Goal: Information Seeking & Learning: Learn about a topic

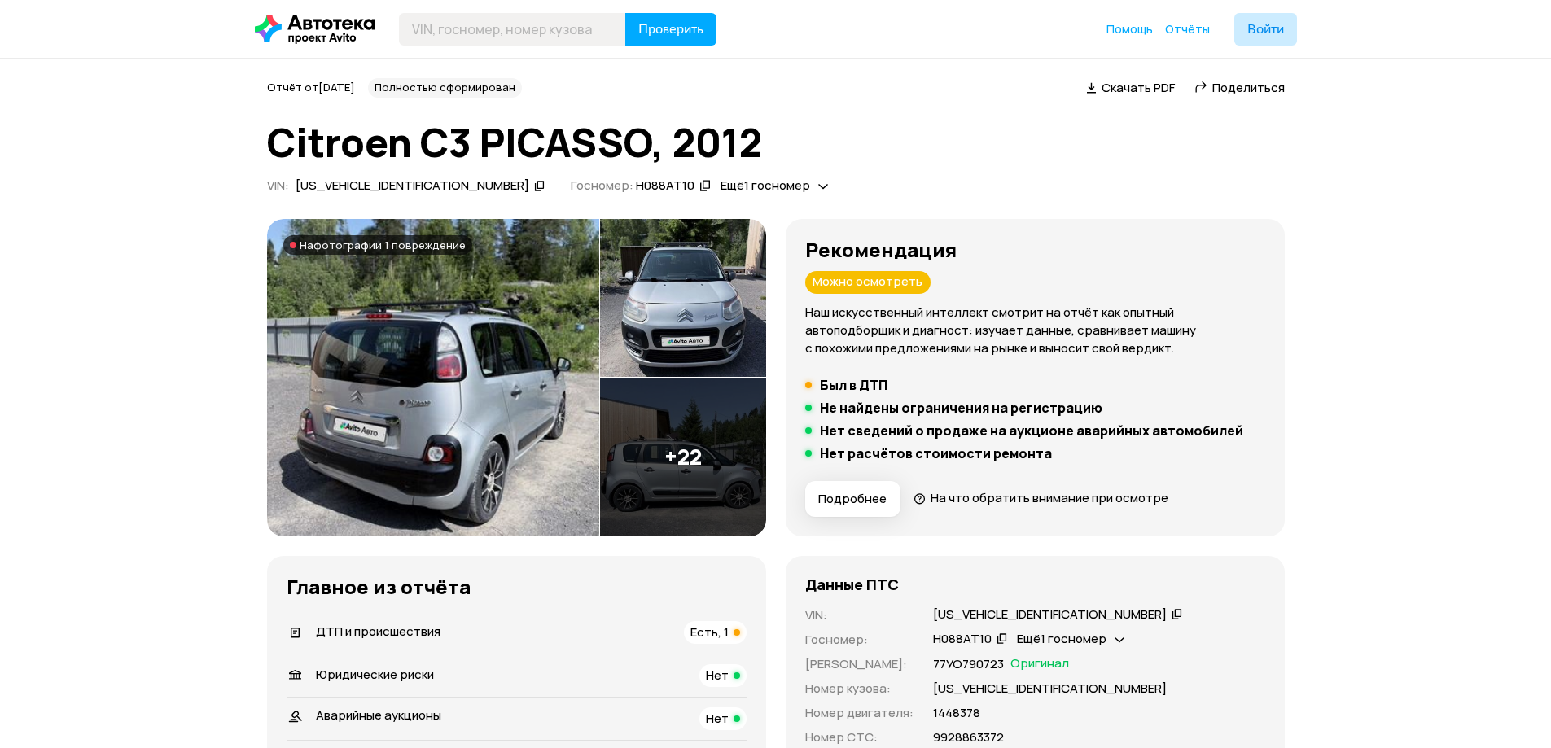
click at [499, 380] on img at bounding box center [433, 378] width 332 height 318
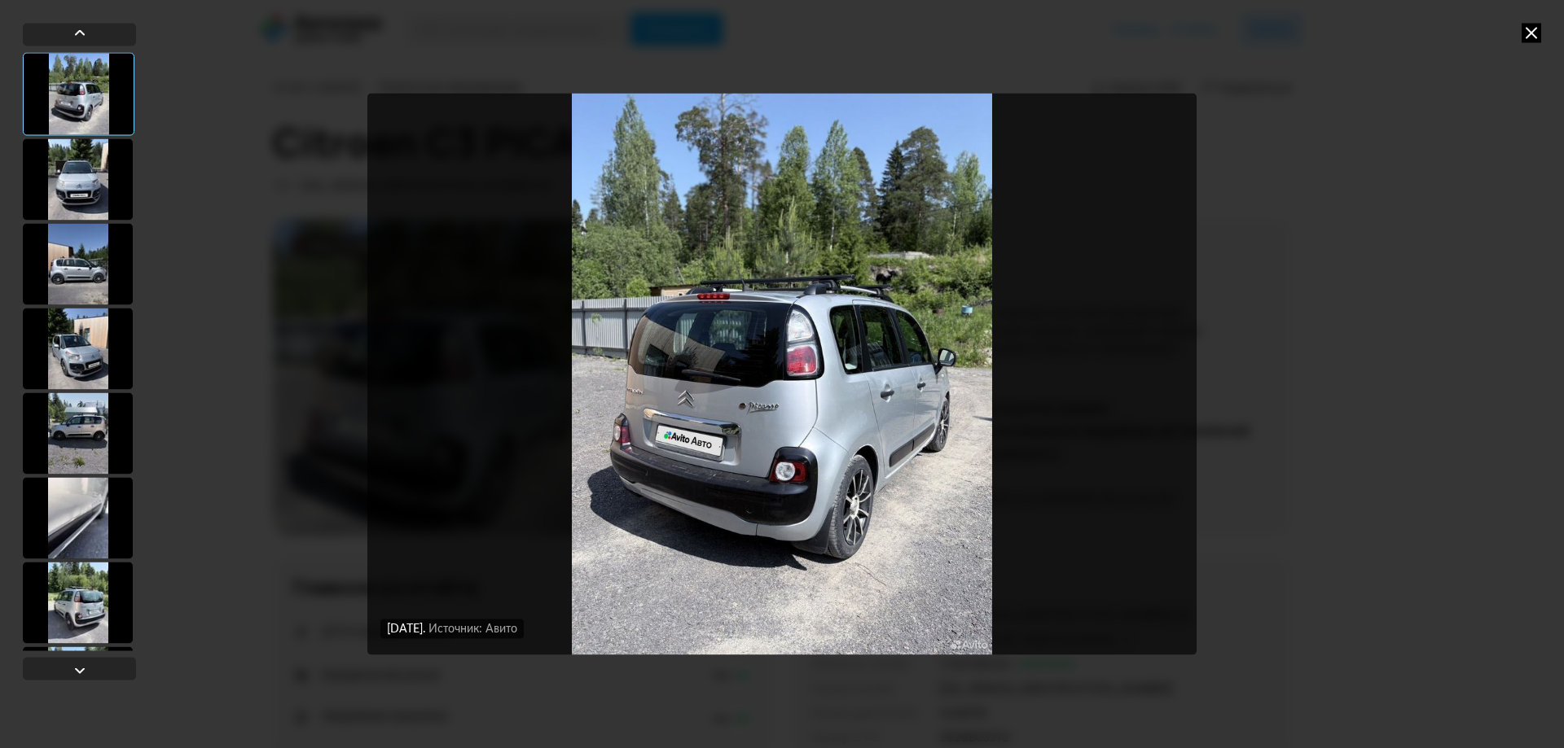
click at [87, 165] on div at bounding box center [78, 178] width 110 height 81
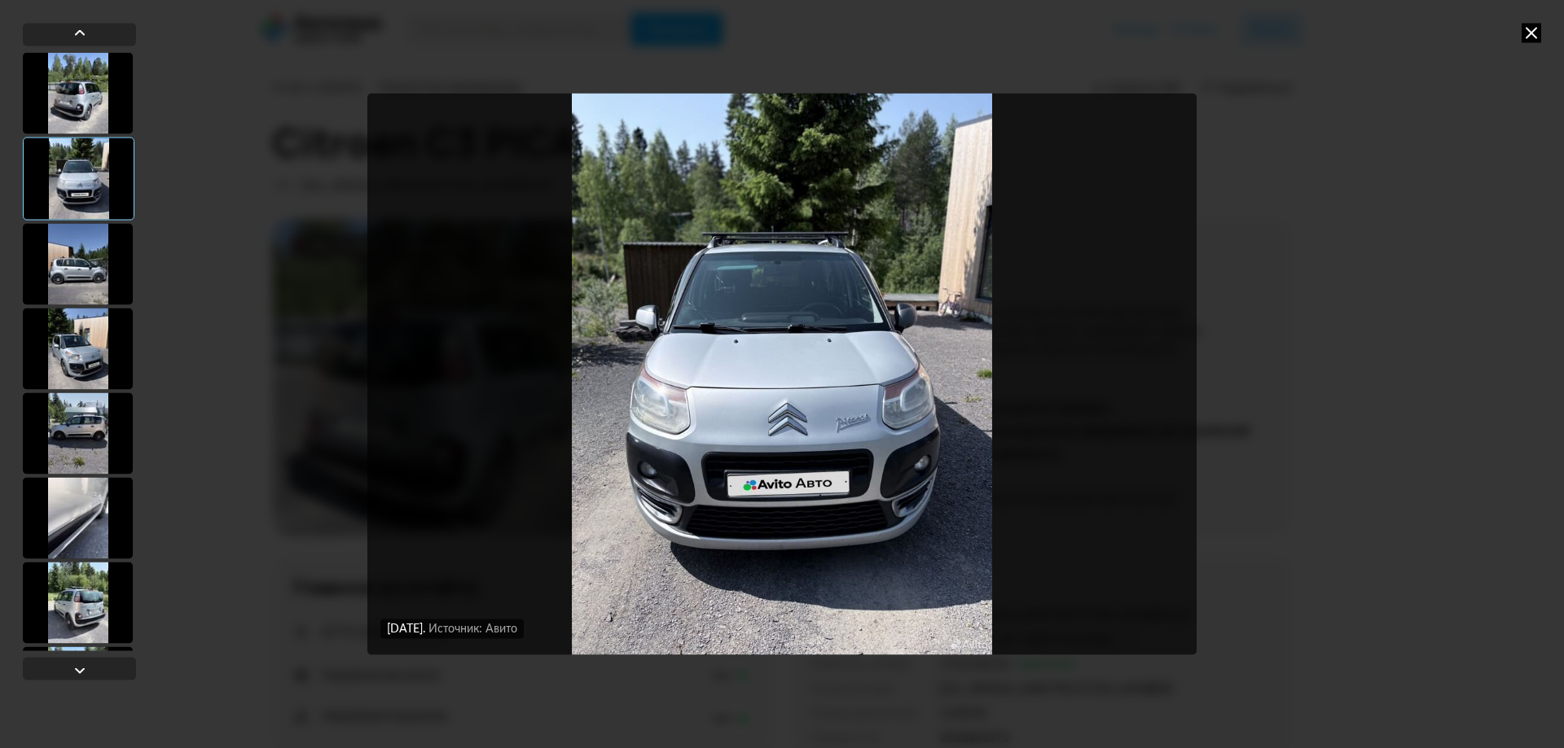
click at [74, 264] on div at bounding box center [78, 263] width 110 height 81
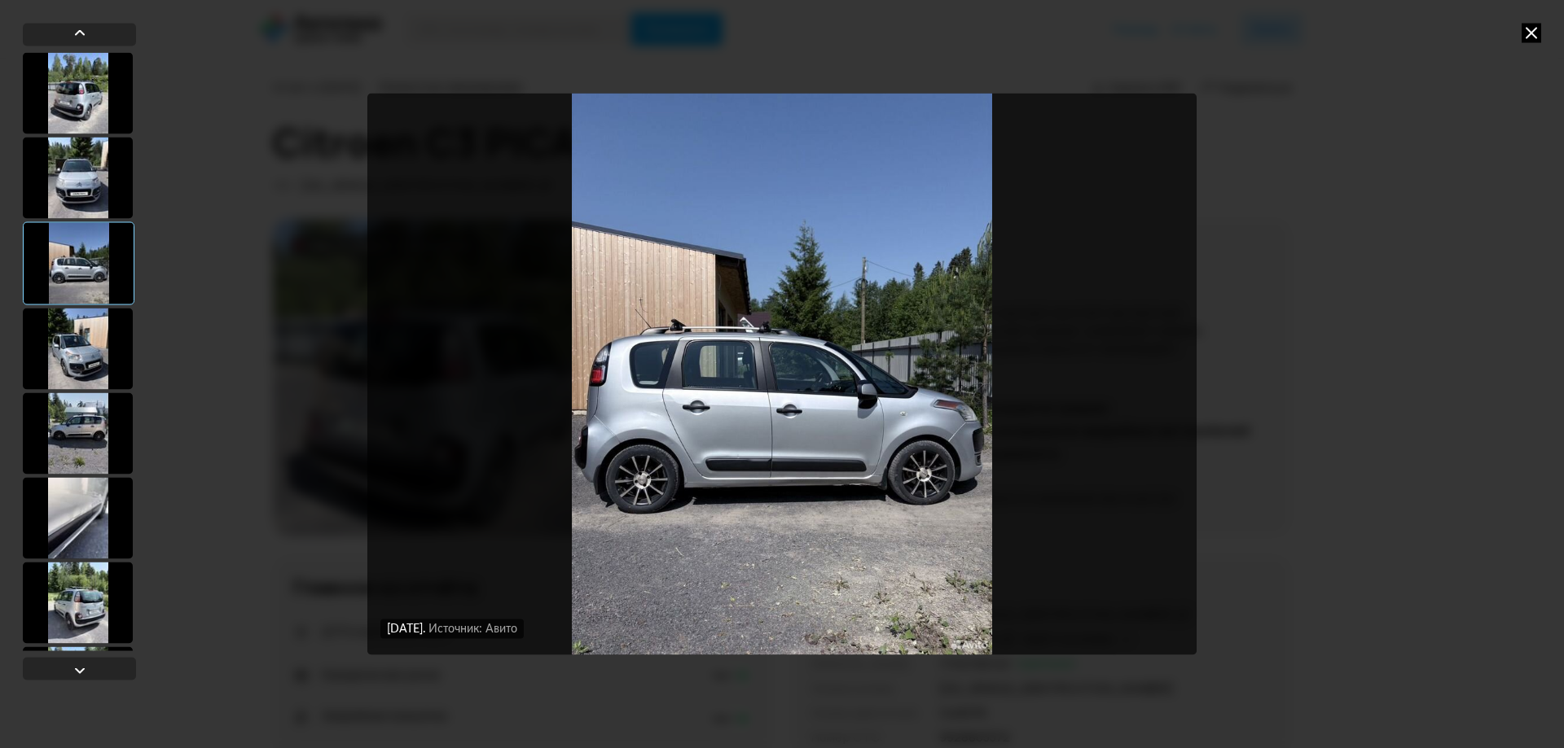
click at [53, 335] on div at bounding box center [78, 348] width 110 height 81
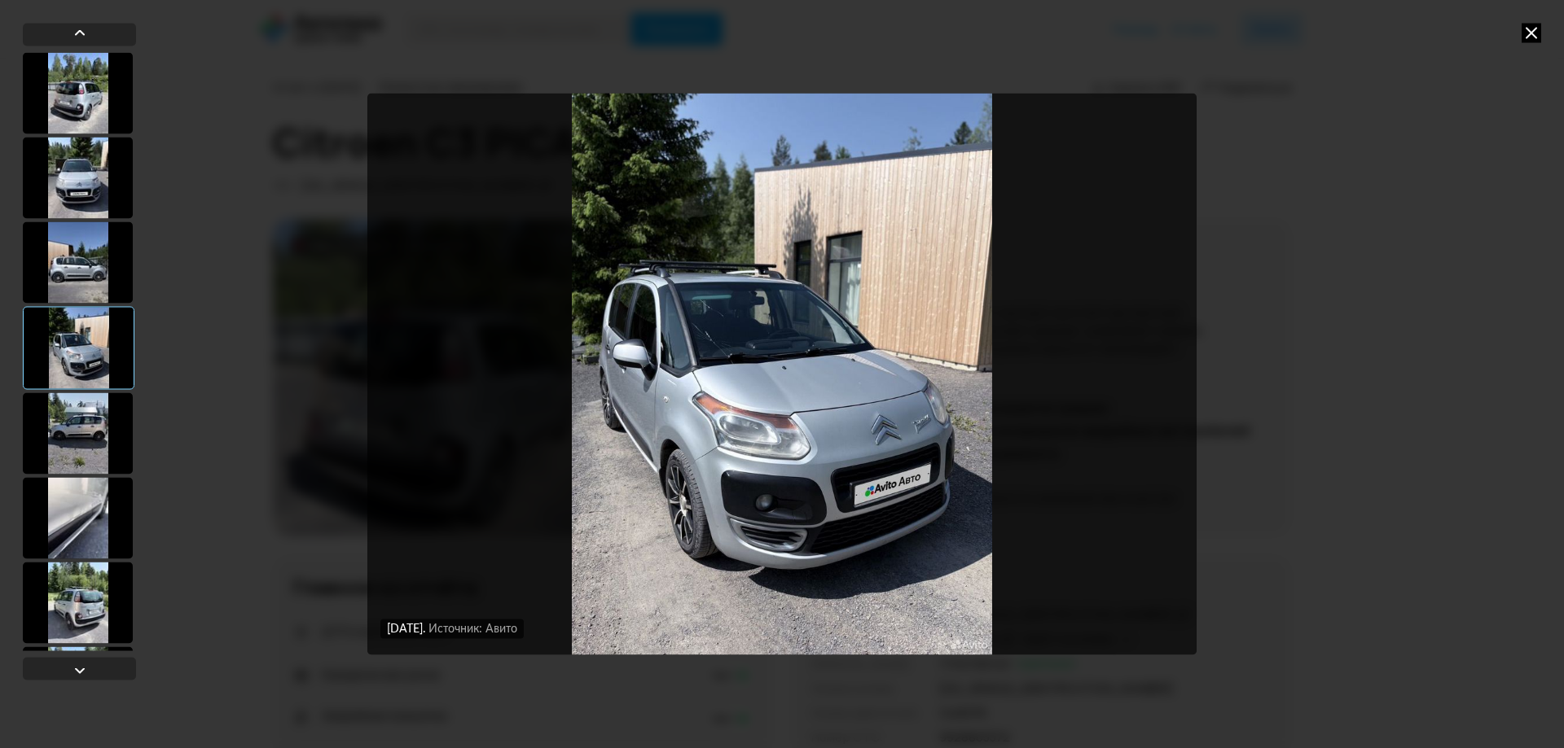
click at [61, 392] on div at bounding box center [79, 351] width 113 height 599
click at [74, 429] on div at bounding box center [78, 433] width 110 height 81
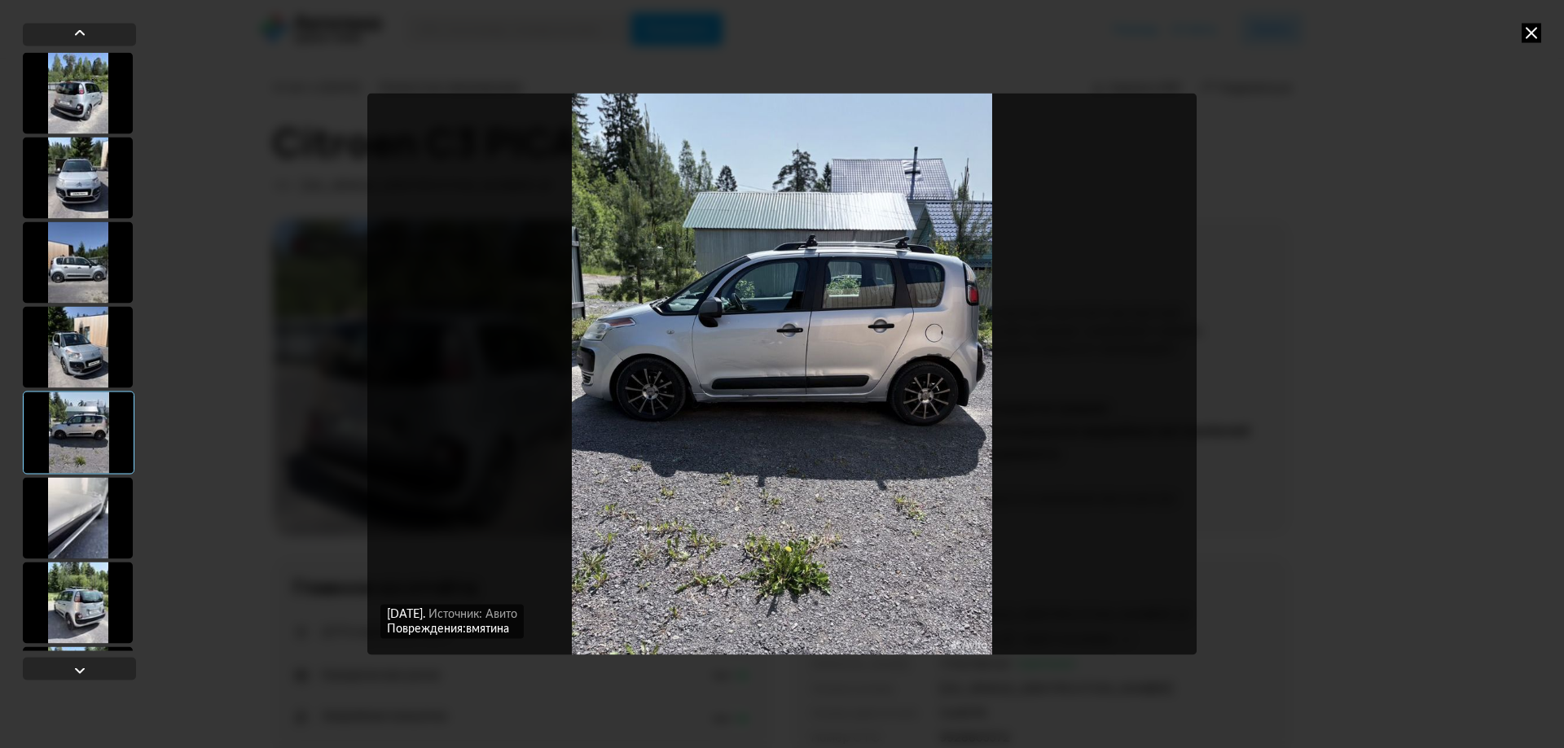
click at [89, 524] on div at bounding box center [78, 517] width 110 height 81
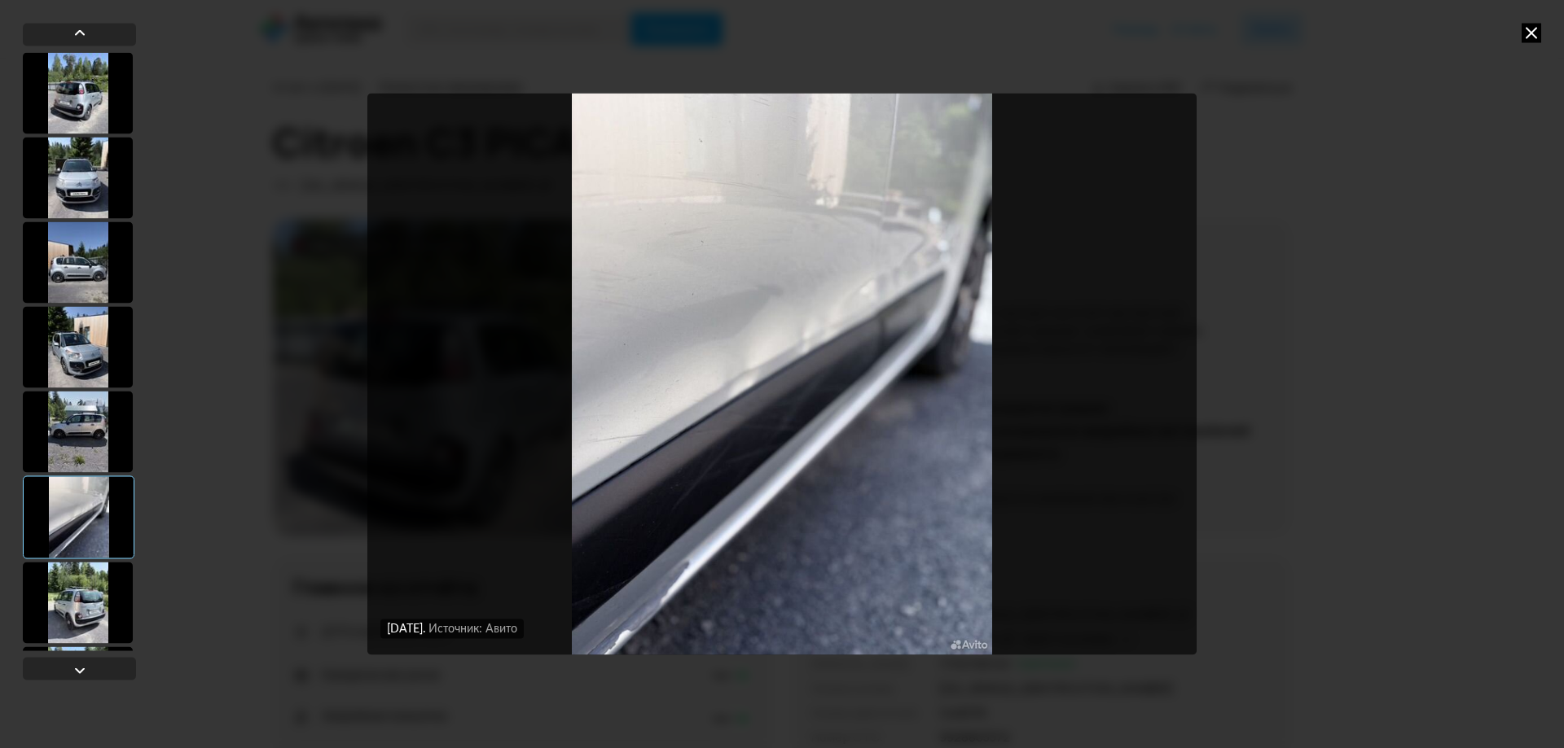
click at [99, 441] on div at bounding box center [78, 431] width 110 height 81
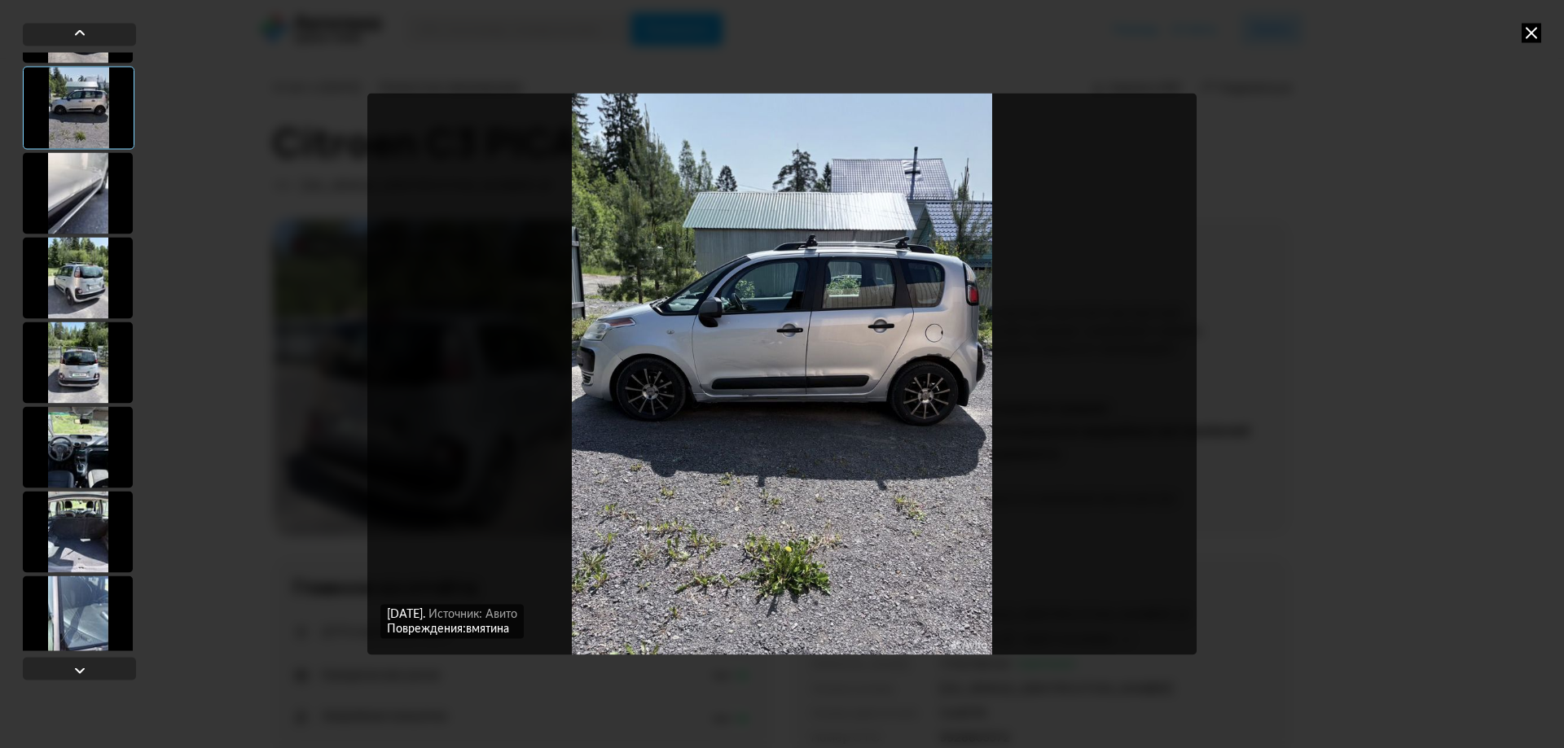
scroll to position [326, 0]
click at [81, 365] on div at bounding box center [78, 361] width 110 height 81
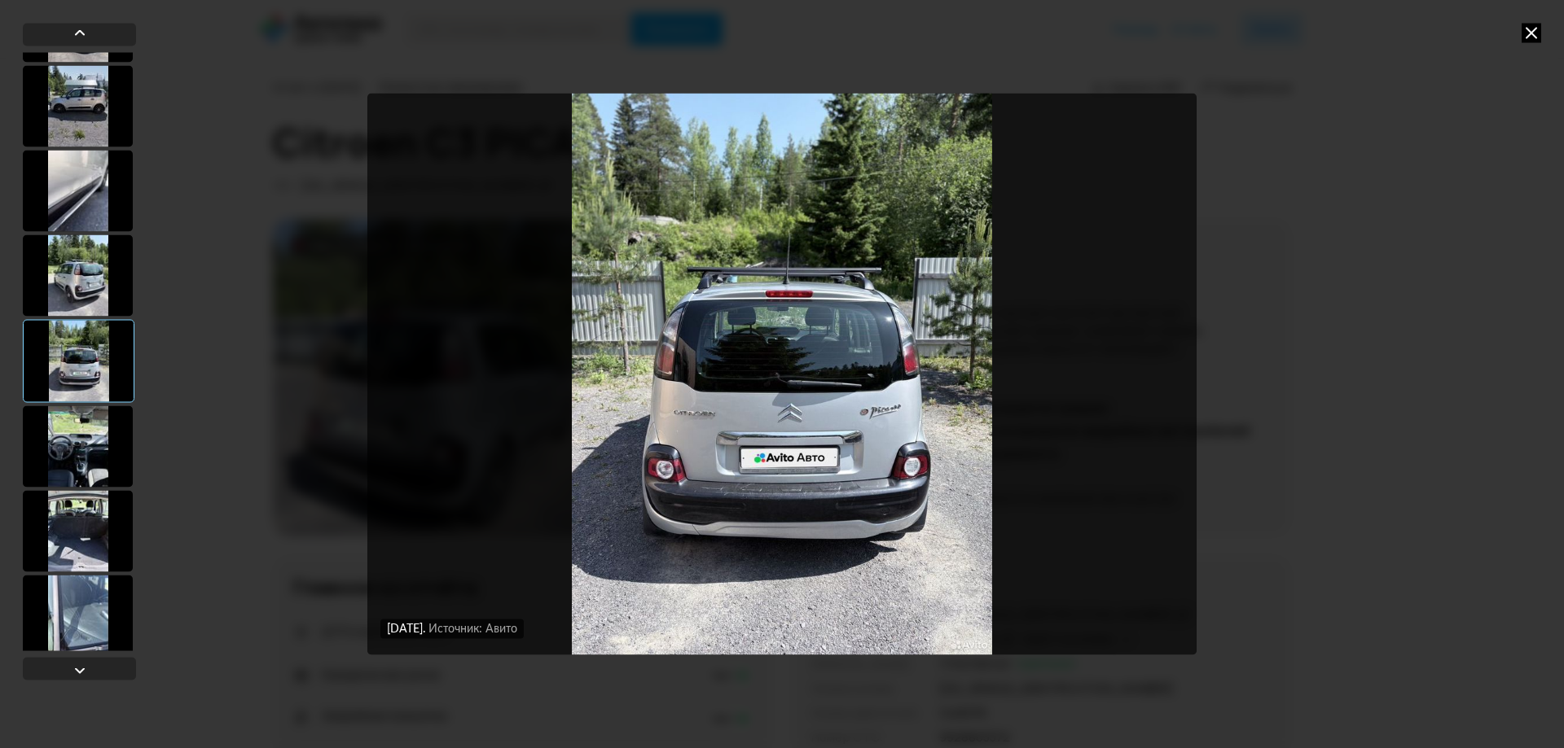
click at [79, 428] on div at bounding box center [78, 446] width 110 height 81
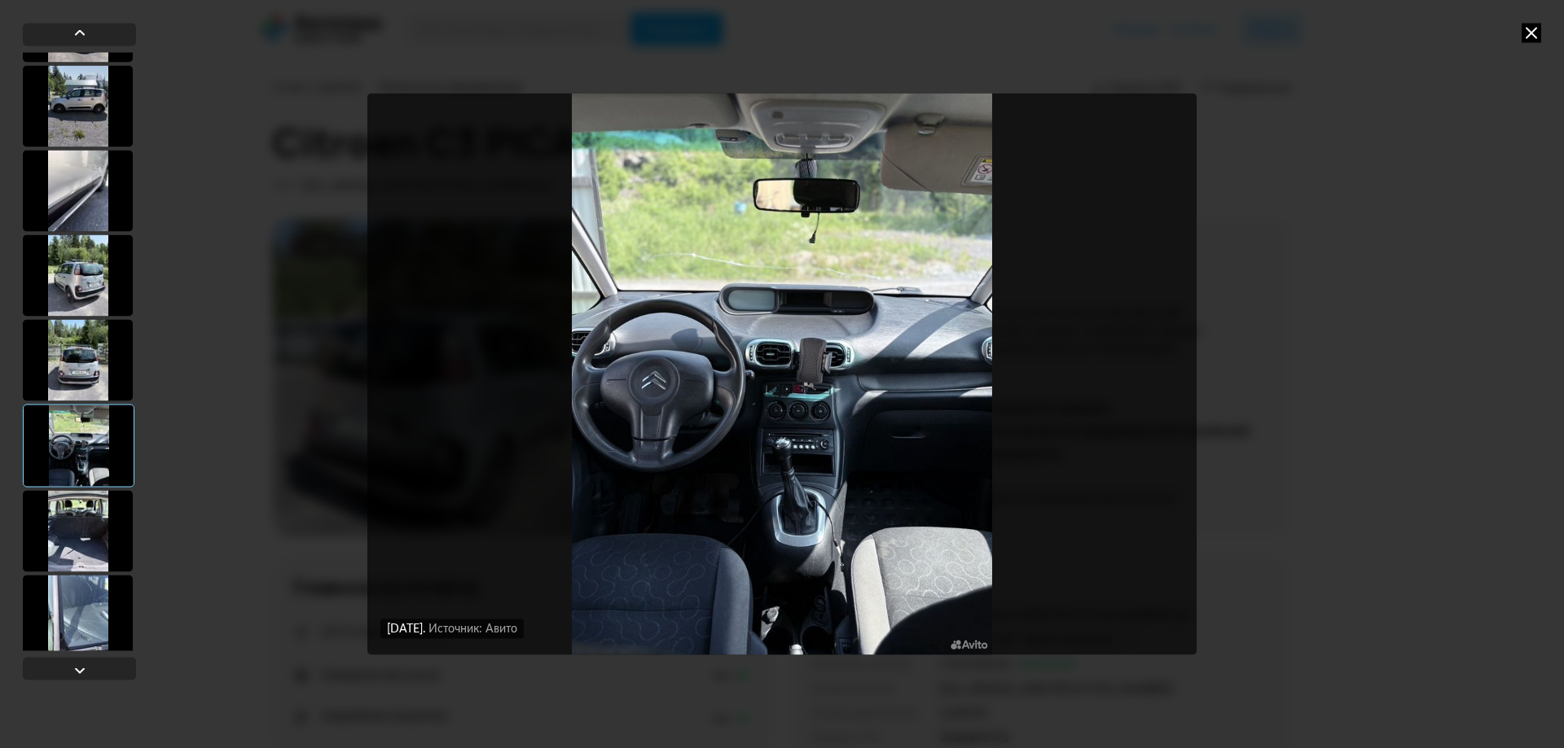
click at [90, 382] on div at bounding box center [78, 359] width 110 height 81
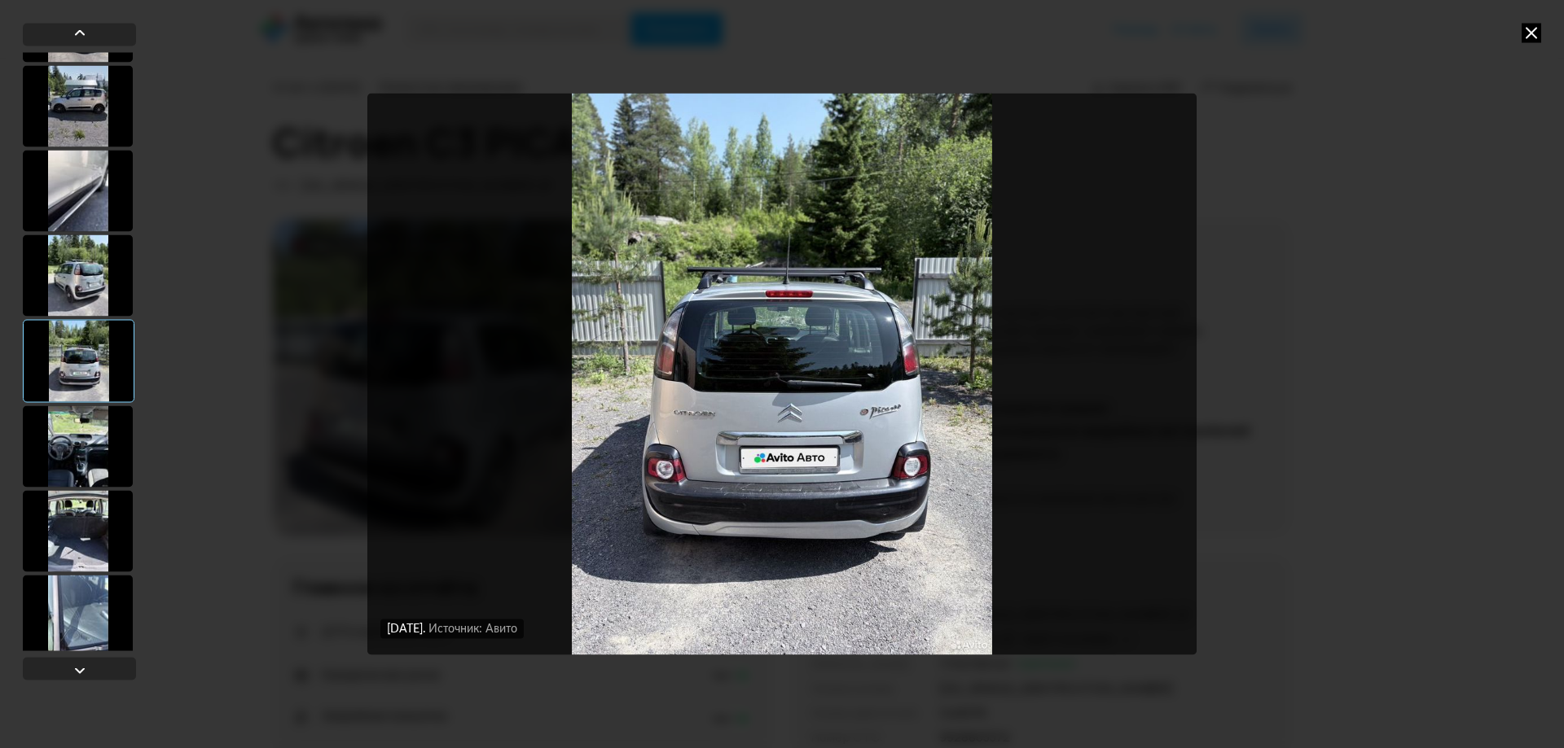
click at [82, 277] on div at bounding box center [78, 275] width 110 height 81
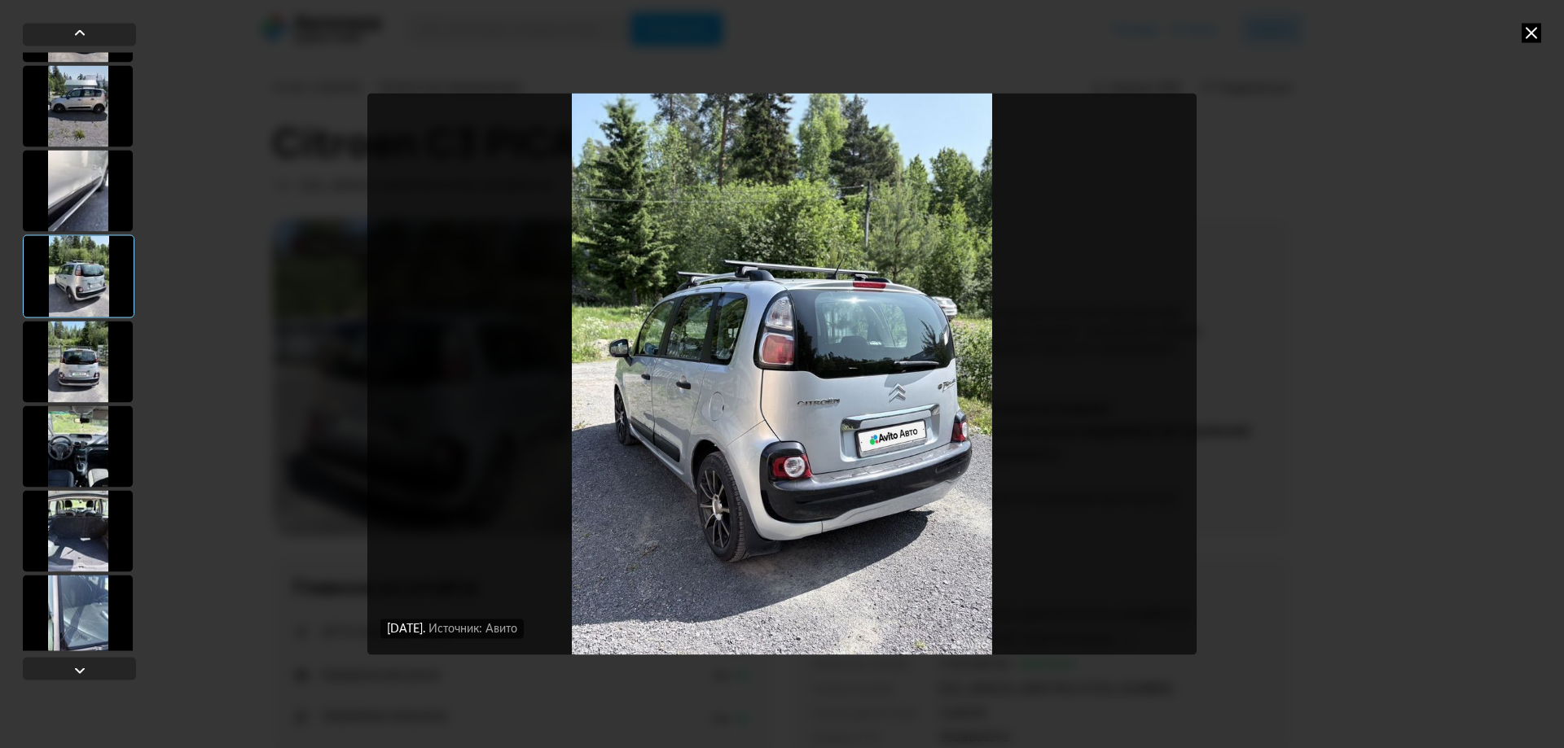
click at [90, 207] on div at bounding box center [78, 190] width 110 height 81
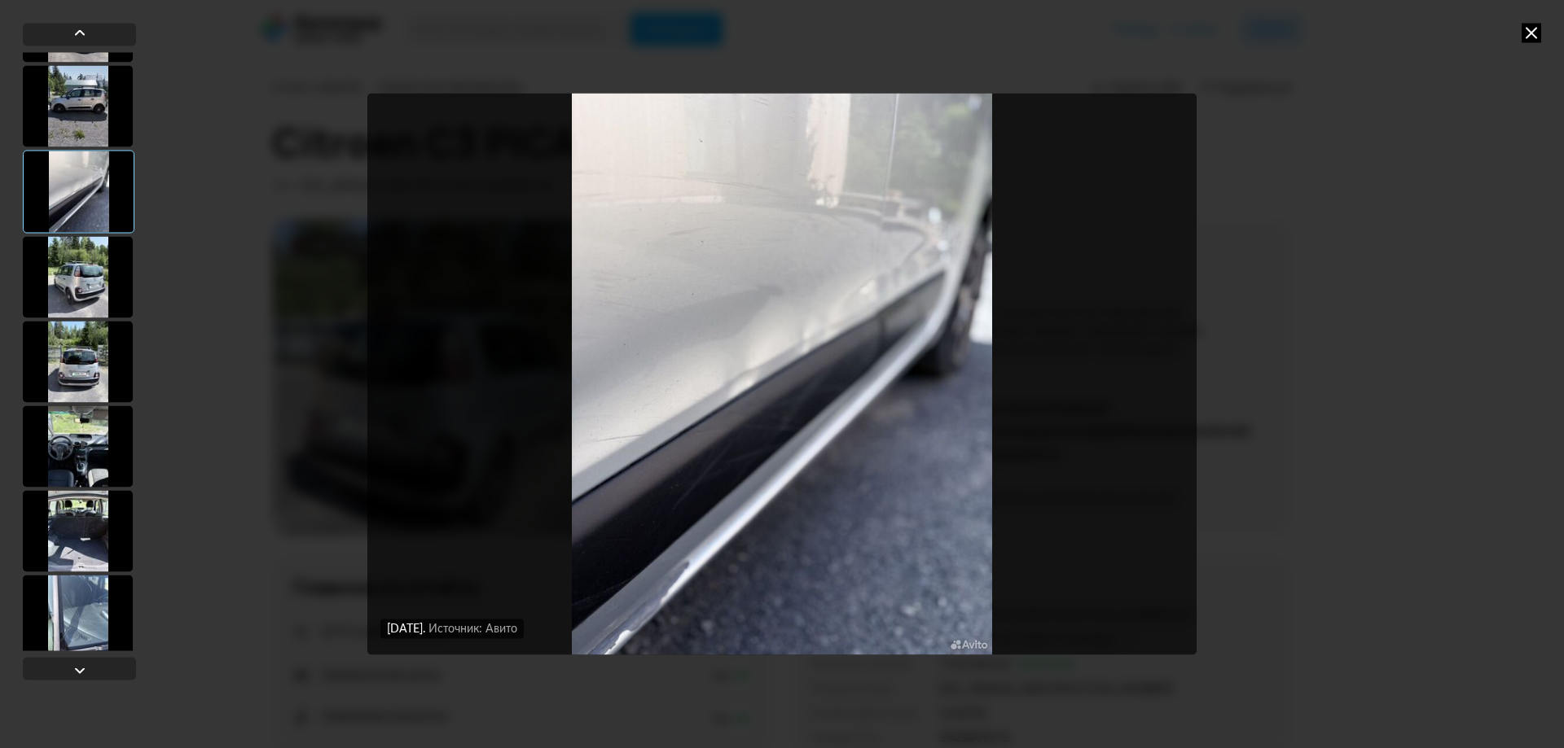
click at [79, 151] on div at bounding box center [79, 191] width 112 height 83
click at [73, 113] on div at bounding box center [78, 105] width 110 height 81
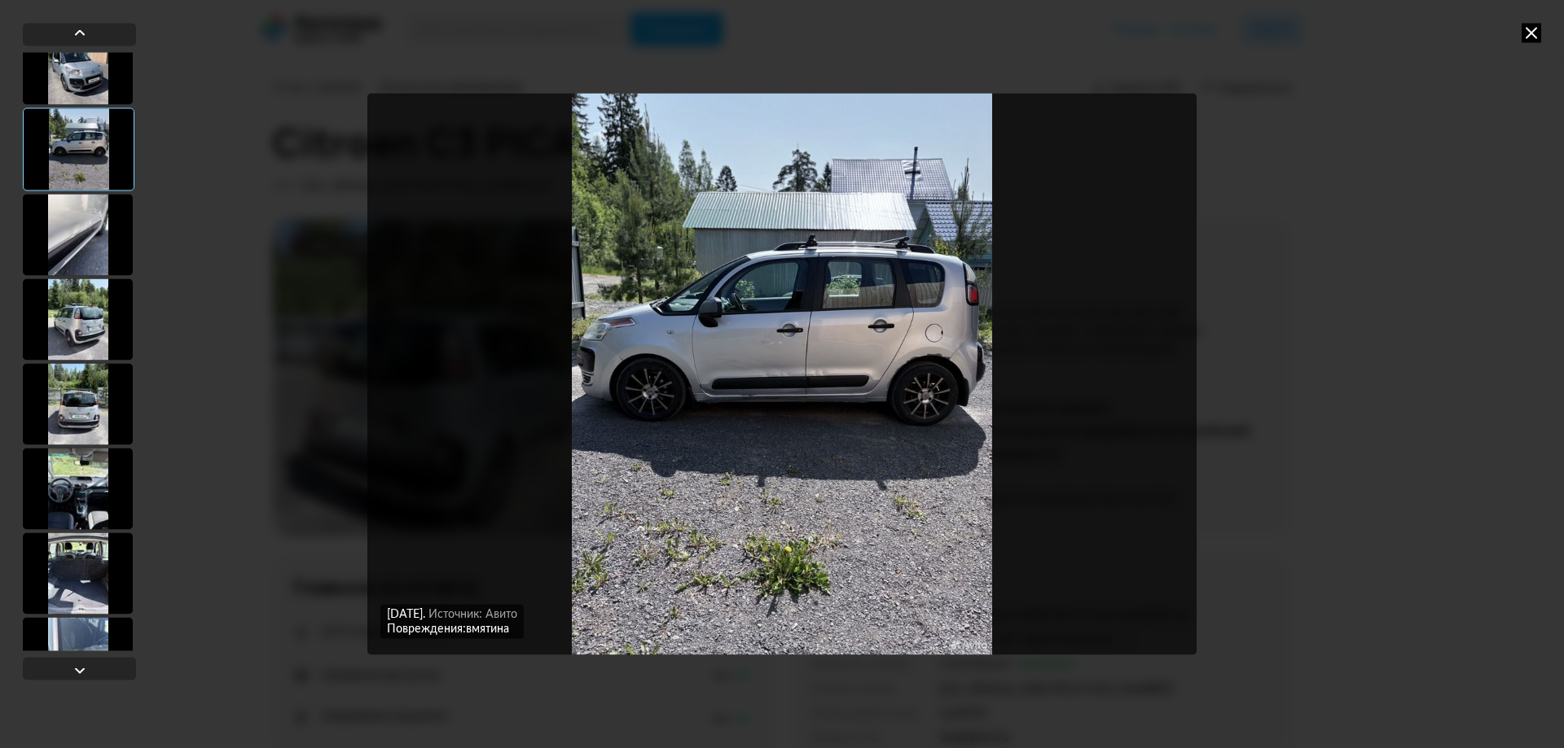
scroll to position [244, 0]
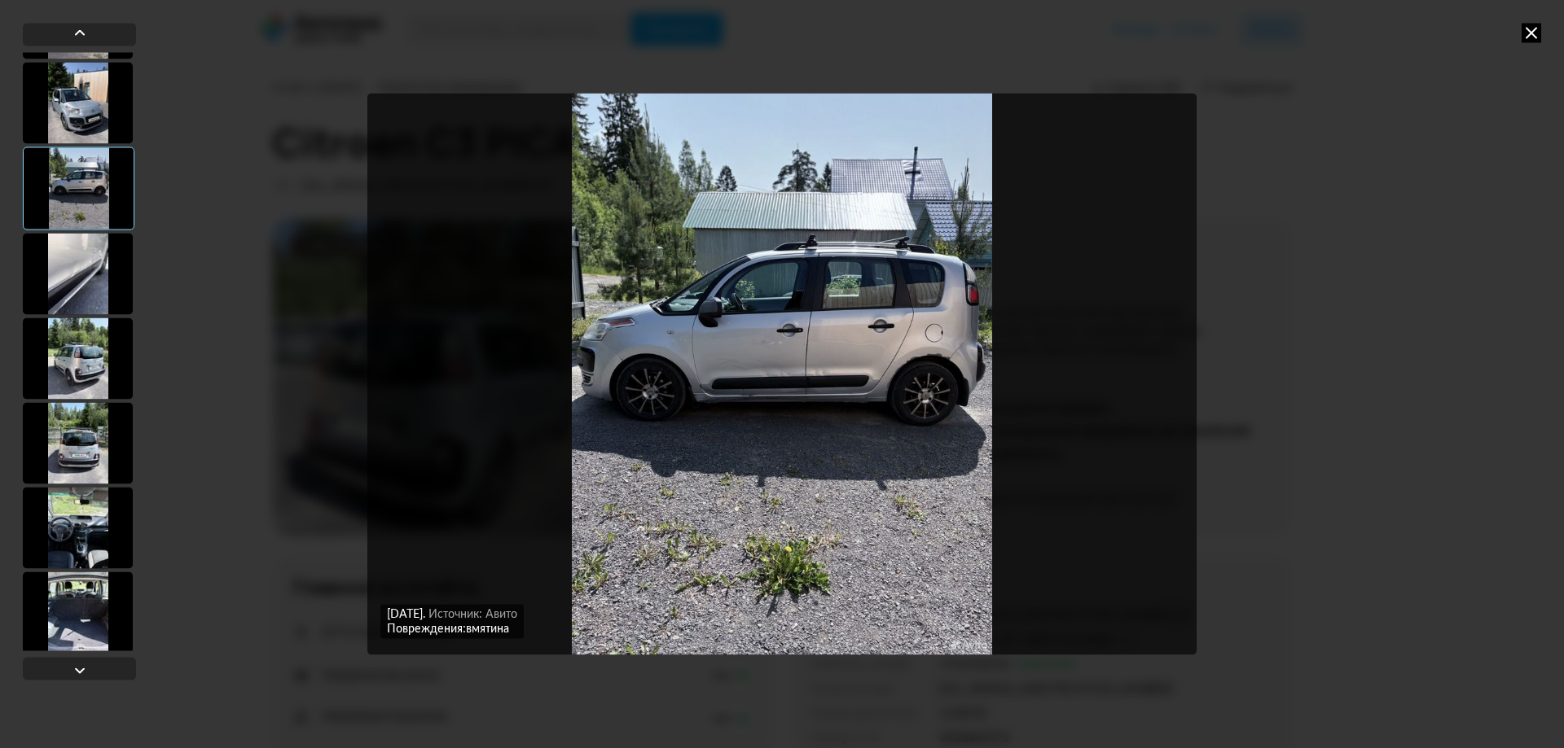
click at [85, 112] on div at bounding box center [78, 102] width 110 height 81
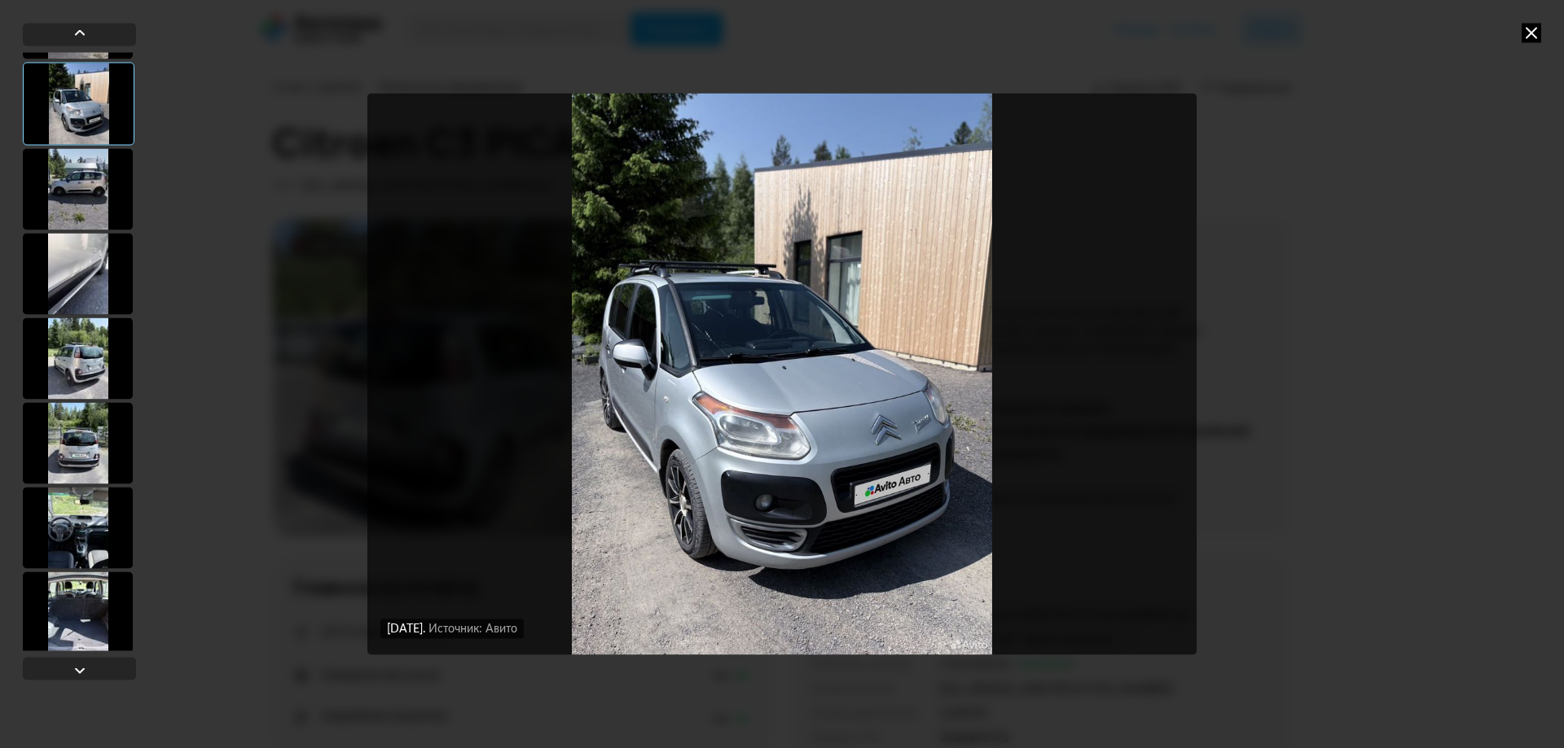
click at [109, 301] on div at bounding box center [78, 273] width 110 height 81
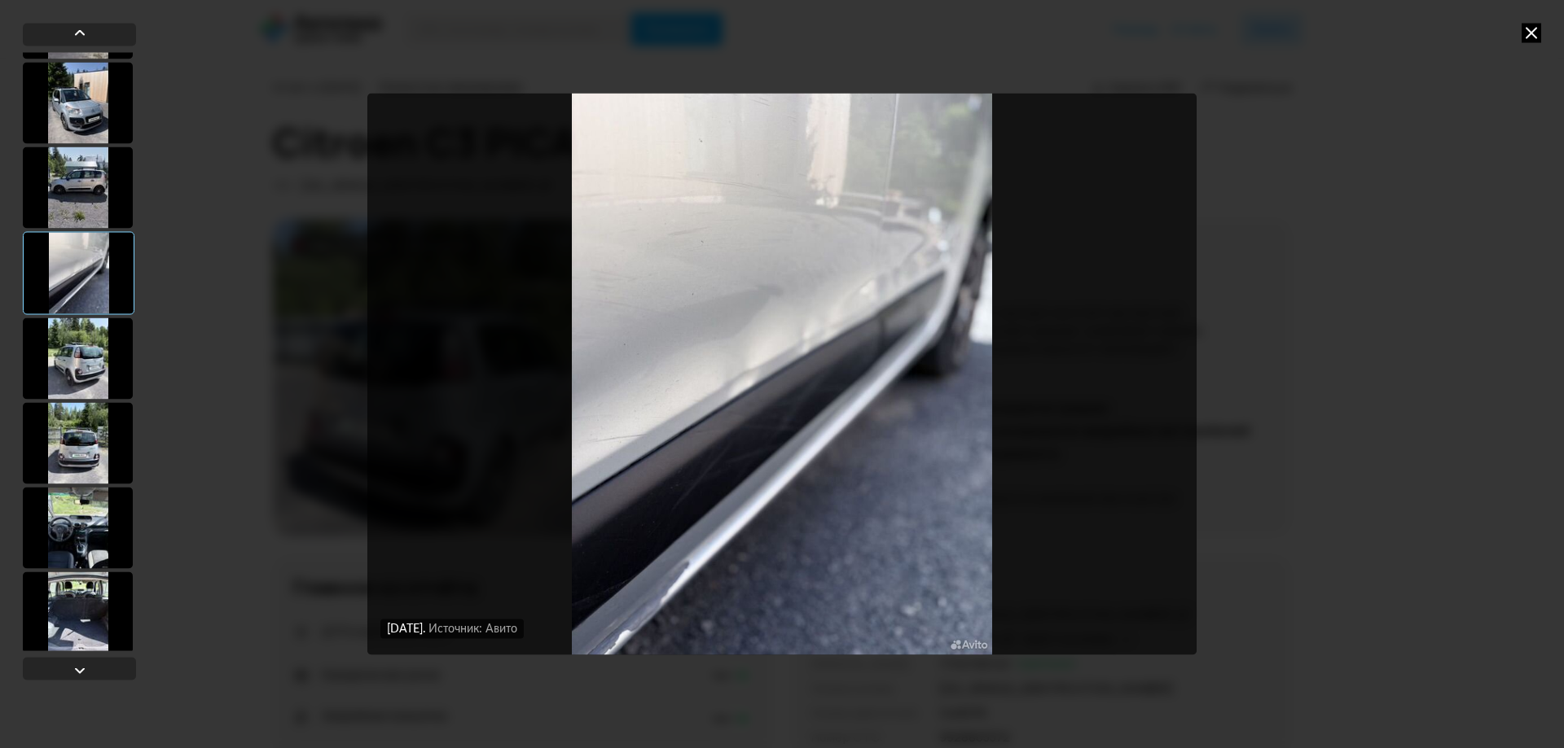
click at [68, 387] on div at bounding box center [78, 358] width 110 height 81
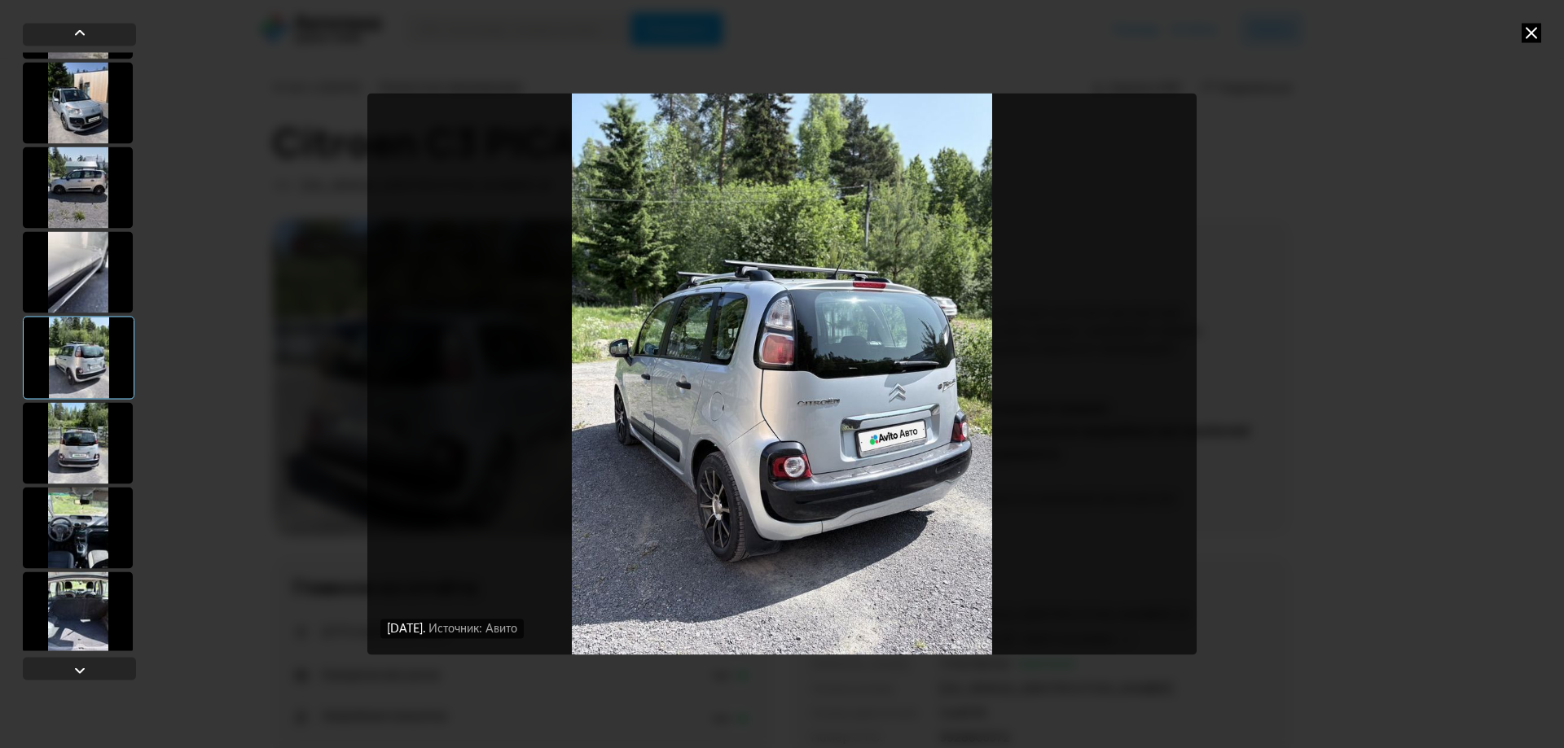
click at [63, 449] on div at bounding box center [78, 442] width 110 height 81
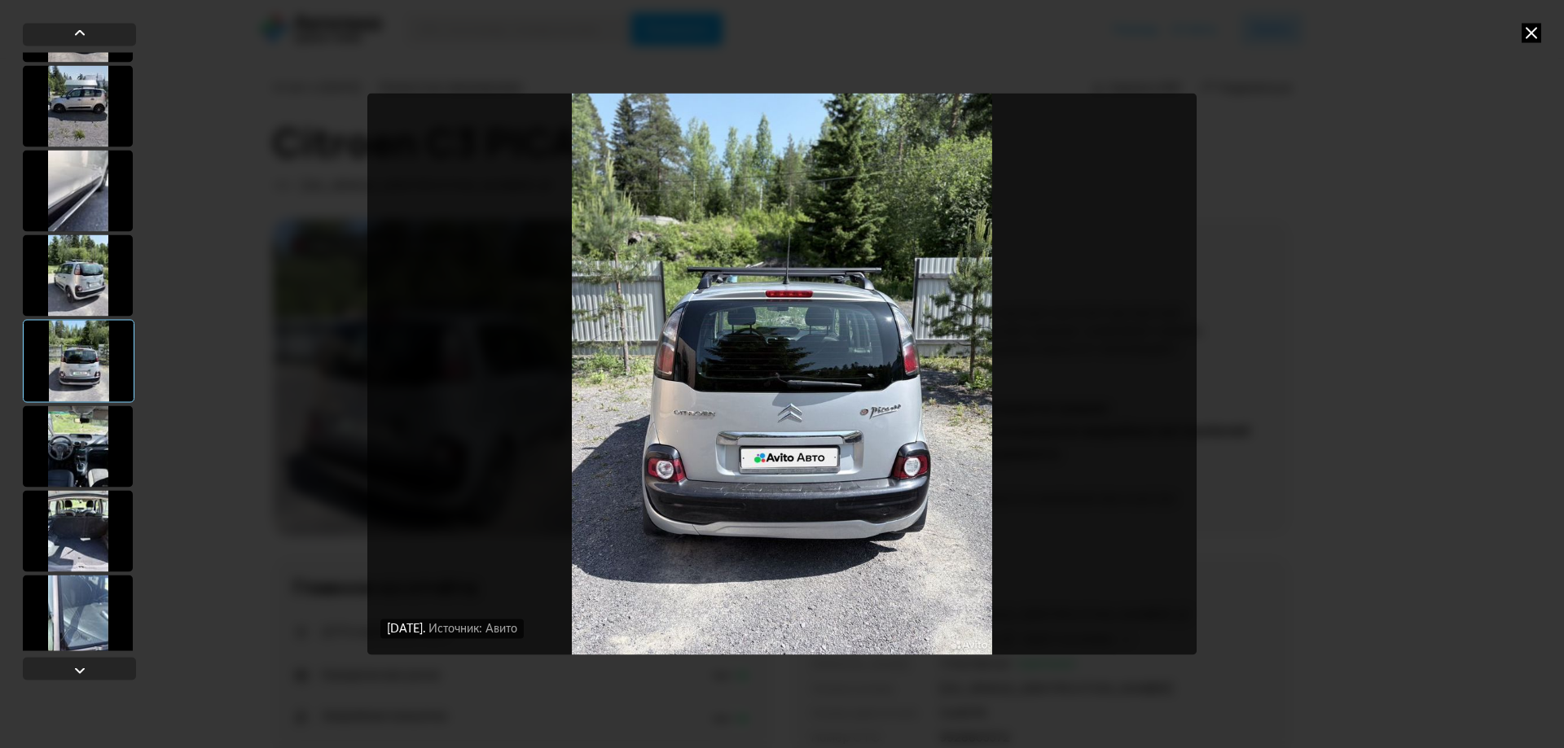
click at [73, 507] on div at bounding box center [78, 530] width 110 height 81
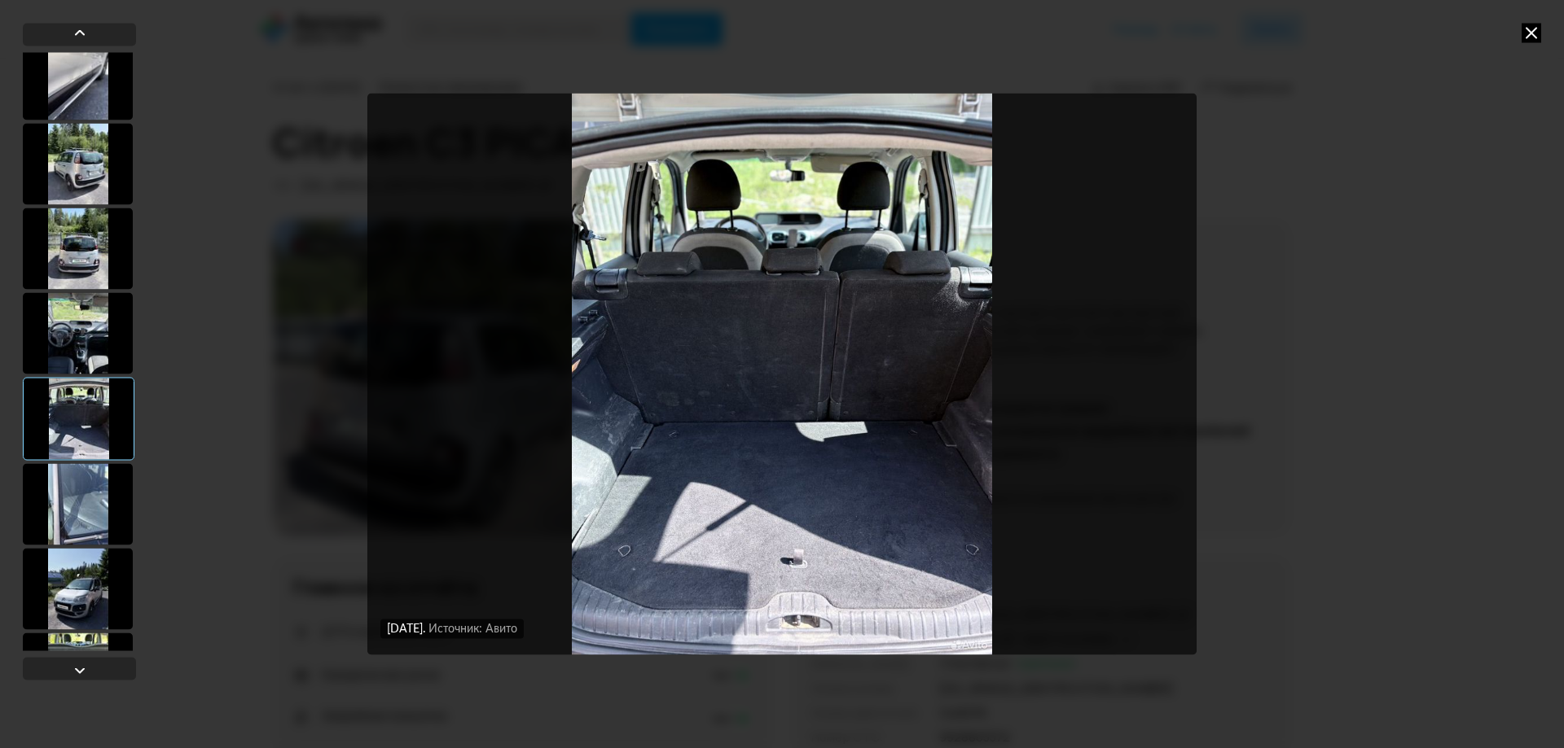
scroll to position [489, 0]
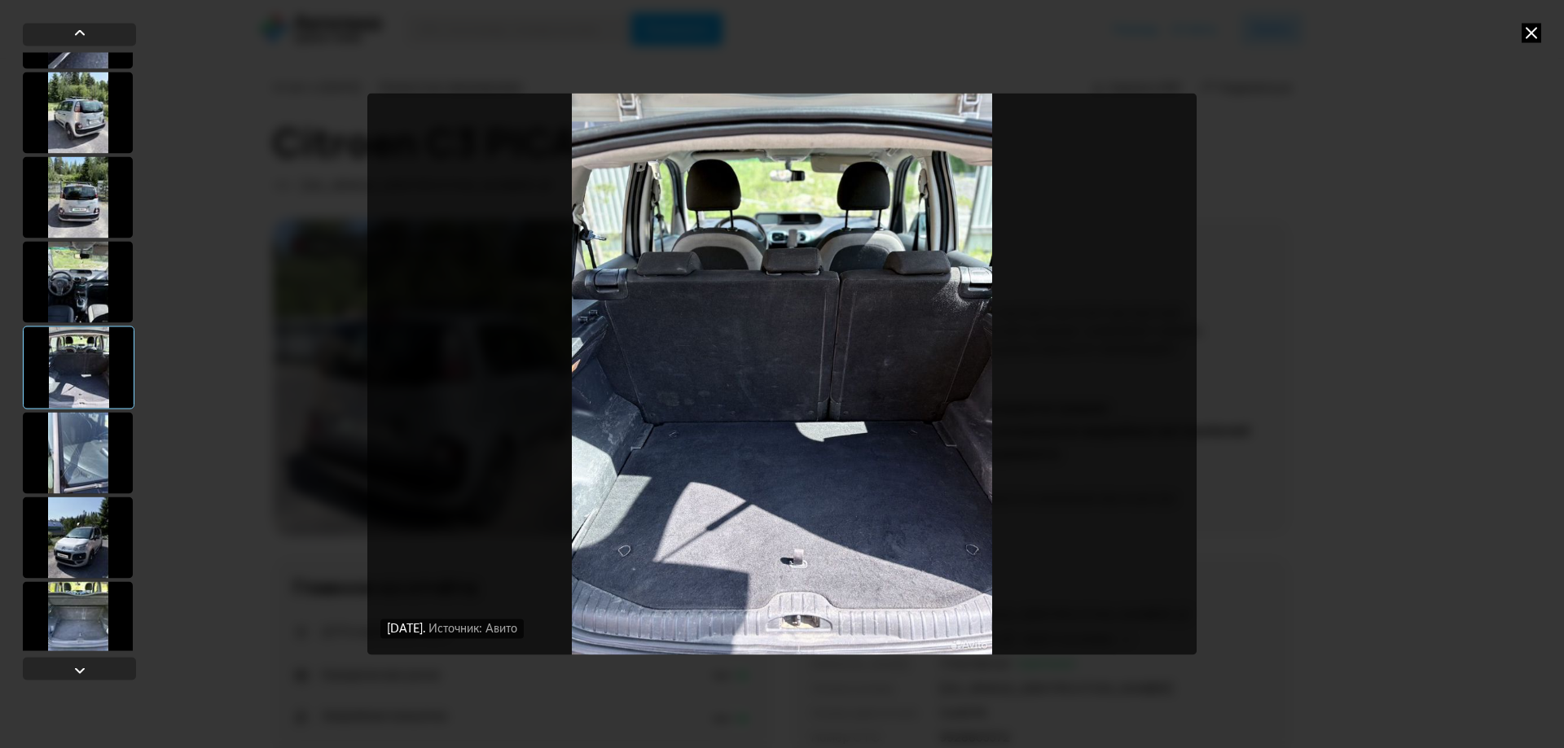
click at [74, 520] on div at bounding box center [78, 537] width 110 height 81
